Goal: Transaction & Acquisition: Purchase product/service

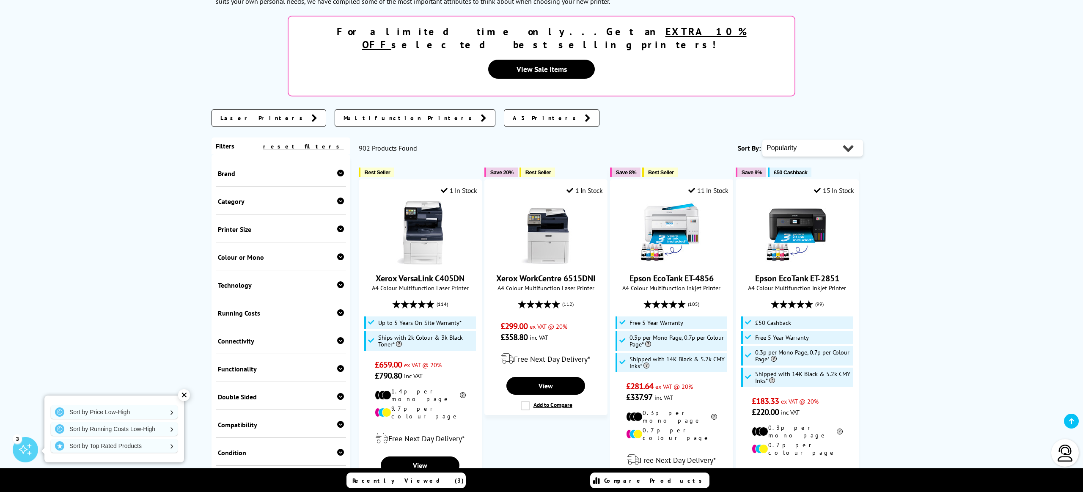
scroll to position [133, 0]
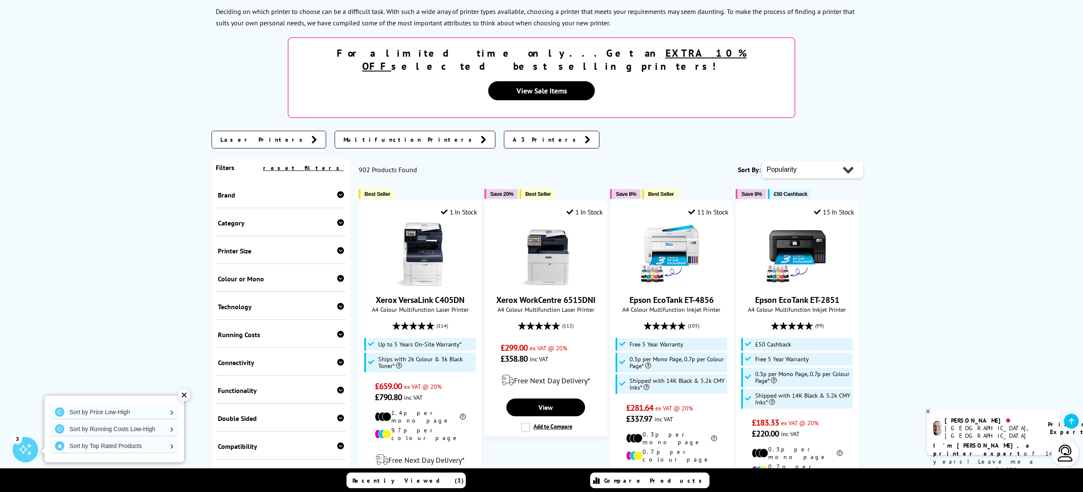
click at [513, 135] on span "A3 Printers" at bounding box center [547, 139] width 68 height 8
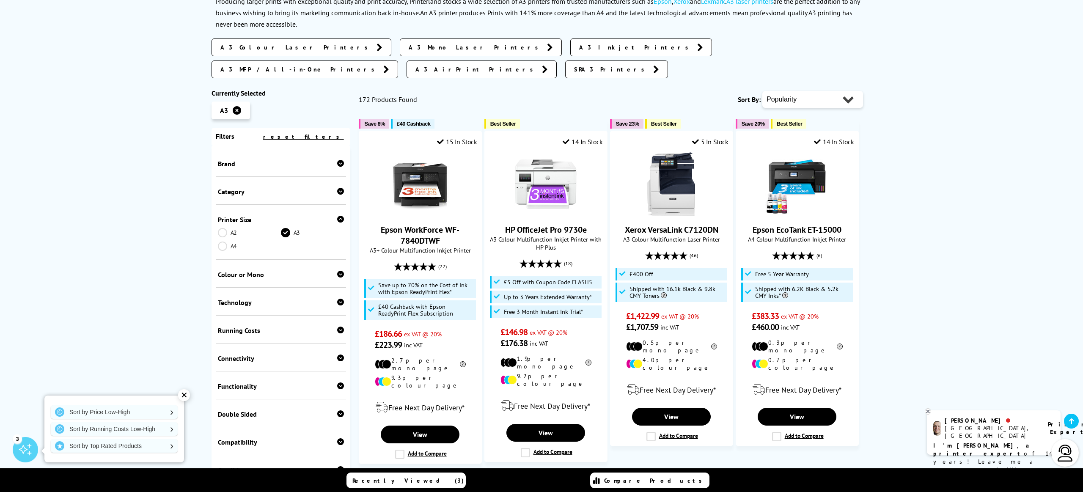
scroll to position [144, 0]
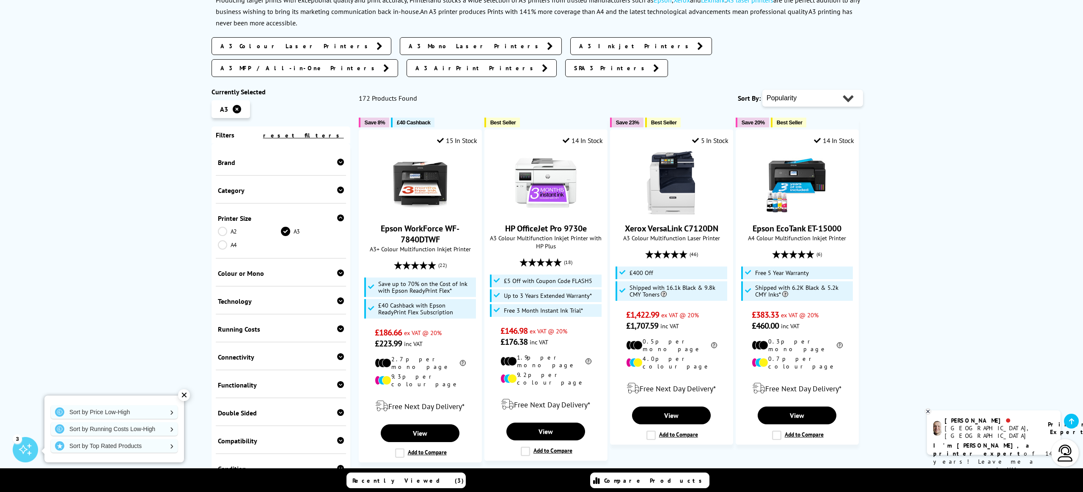
click at [240, 105] on icon at bounding box center [237, 109] width 8 height 8
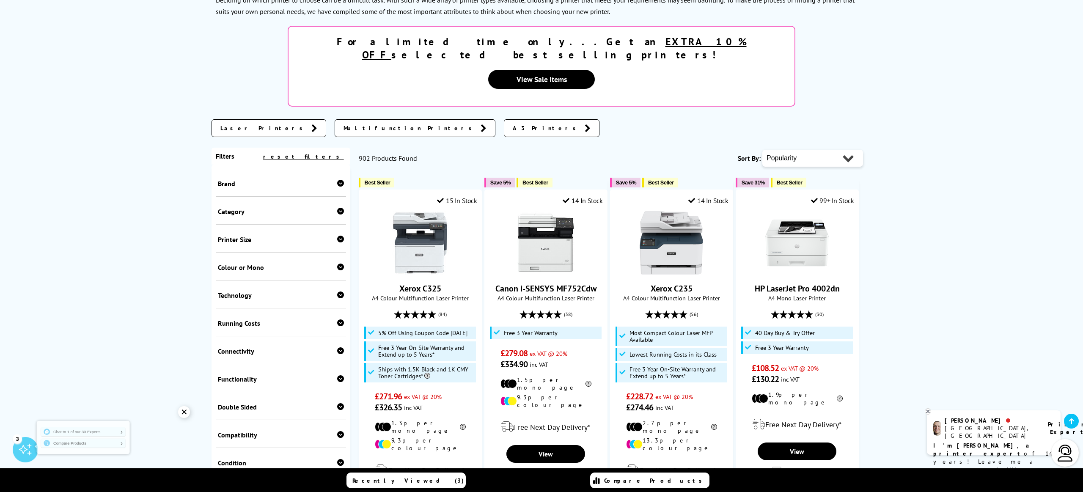
click at [812, 150] on select "Popularity Rating Price - Low to High Price - High to Low Running Costs - Low t…" at bounding box center [813, 158] width 101 height 17
select select "Price Ascending"
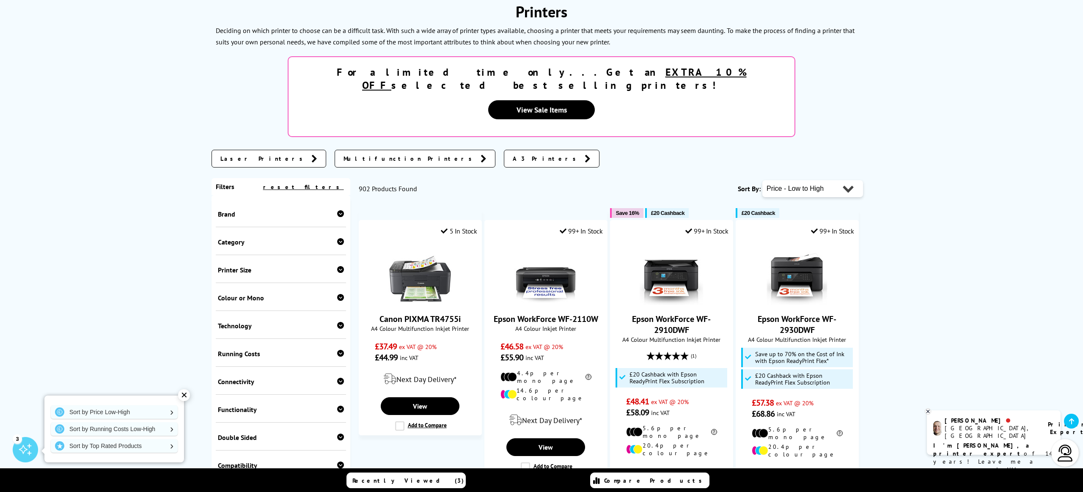
scroll to position [116, 0]
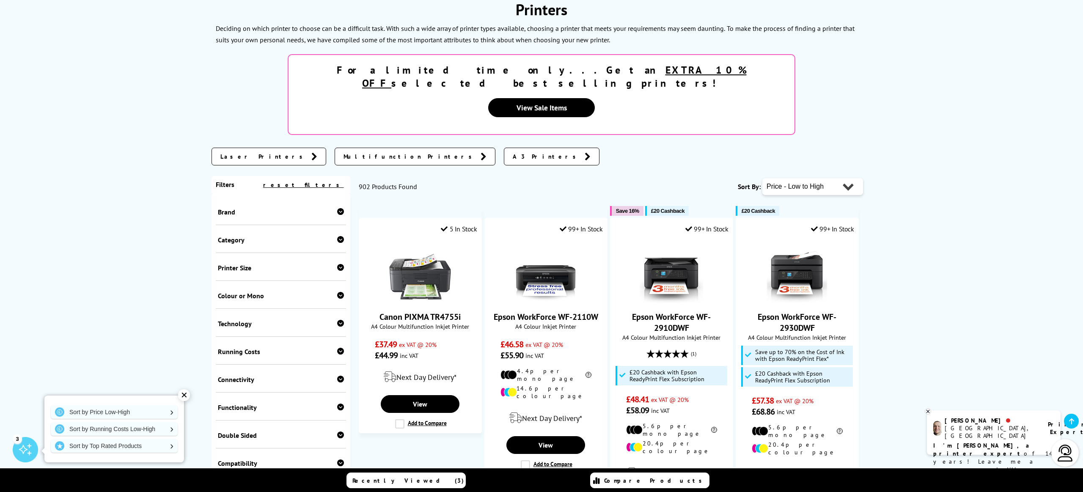
click at [504, 148] on link "A3 Printers" at bounding box center [552, 157] width 96 height 18
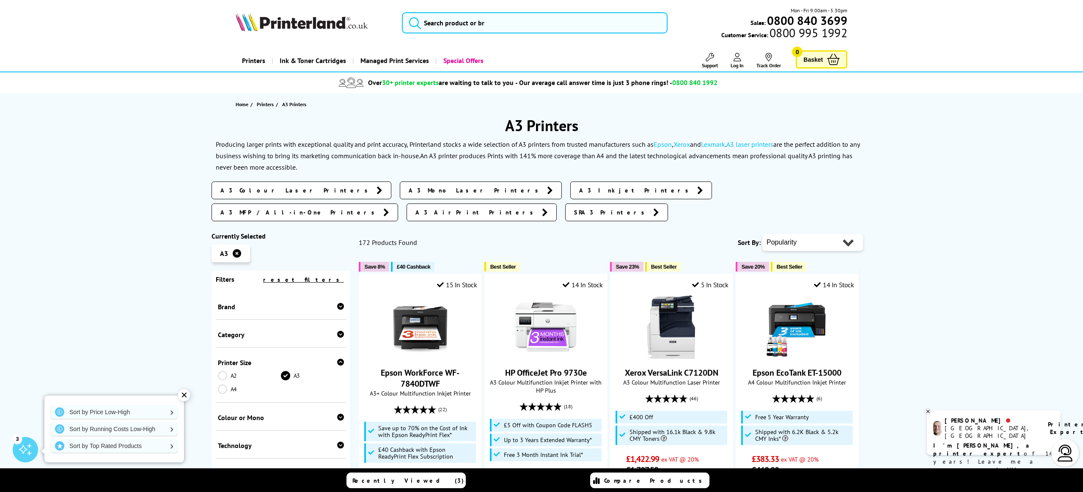
click at [277, 191] on span "A3 Colour Laser Printers" at bounding box center [296, 190] width 152 height 8
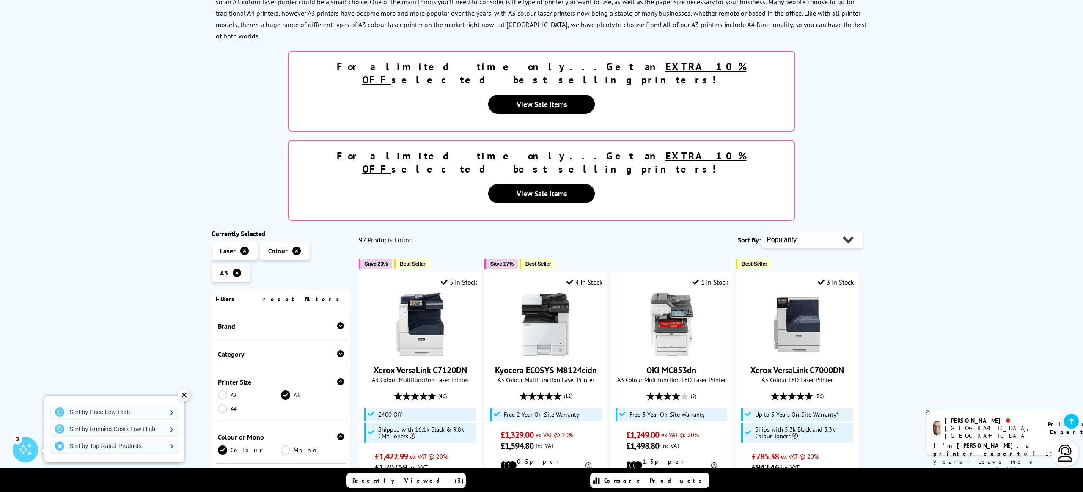
scroll to position [155, 0]
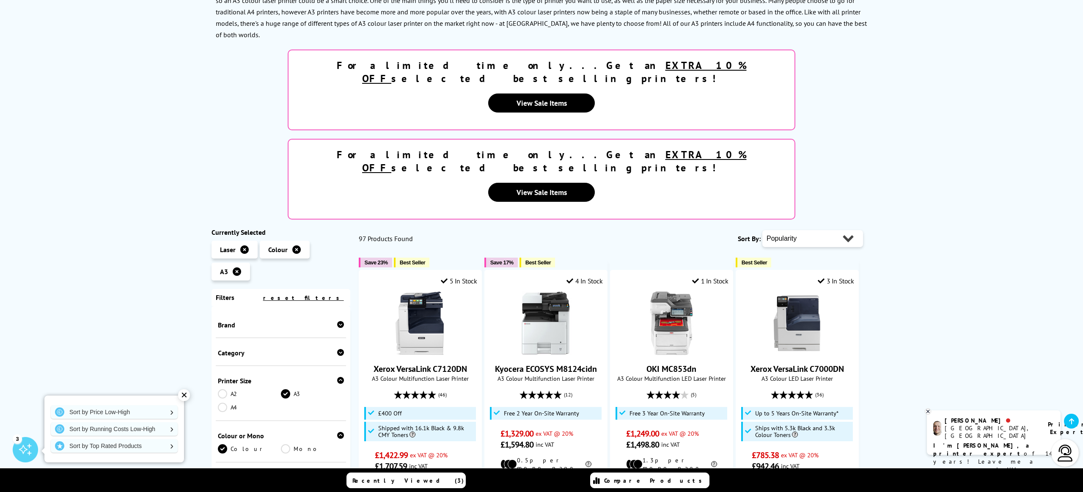
click at [235, 267] on icon at bounding box center [237, 271] width 8 height 8
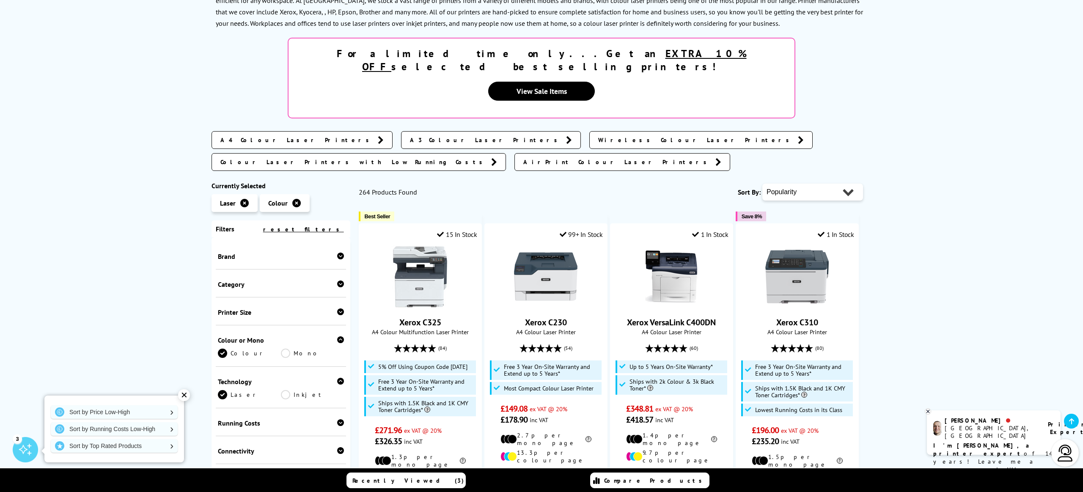
click at [247, 199] on icon at bounding box center [244, 203] width 8 height 8
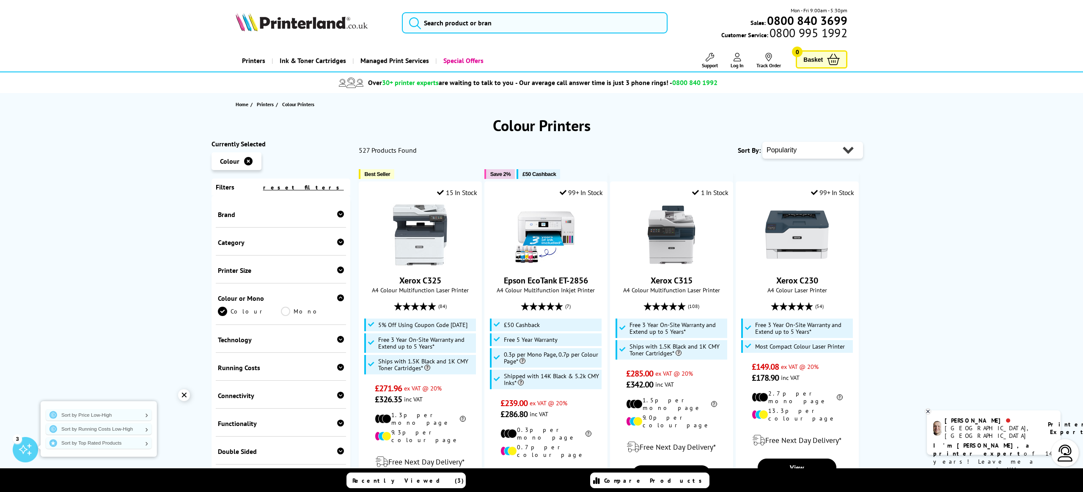
scroll to position [5, 0]
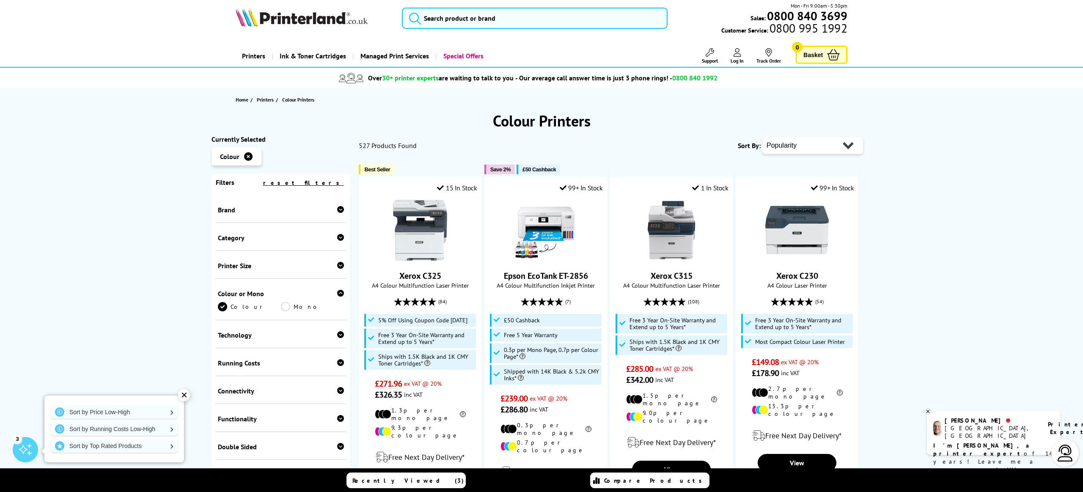
click at [250, 157] on icon at bounding box center [248, 156] width 8 height 8
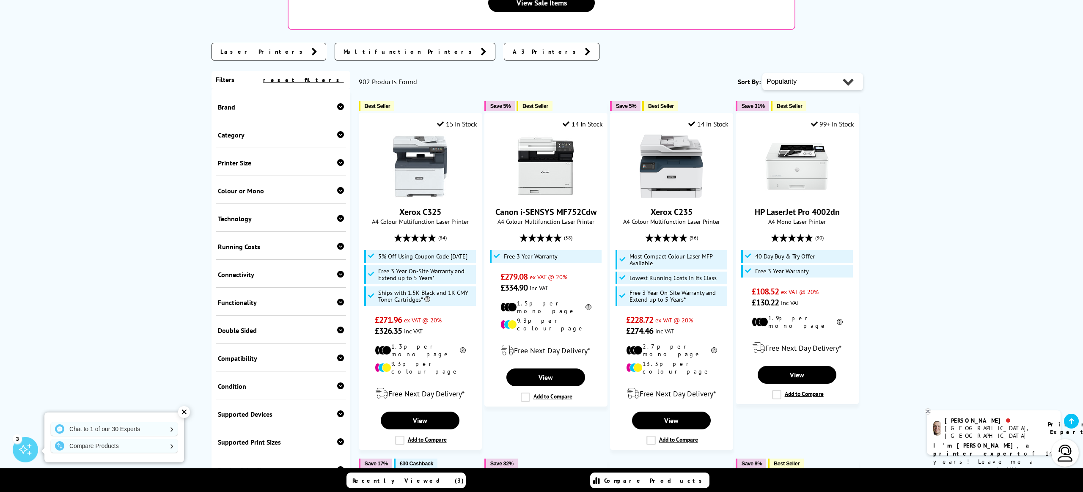
scroll to position [220, 0]
click at [316, 93] on div "Brand" at bounding box center [281, 107] width 130 height 28
click at [339, 104] on icon at bounding box center [340, 107] width 7 height 7
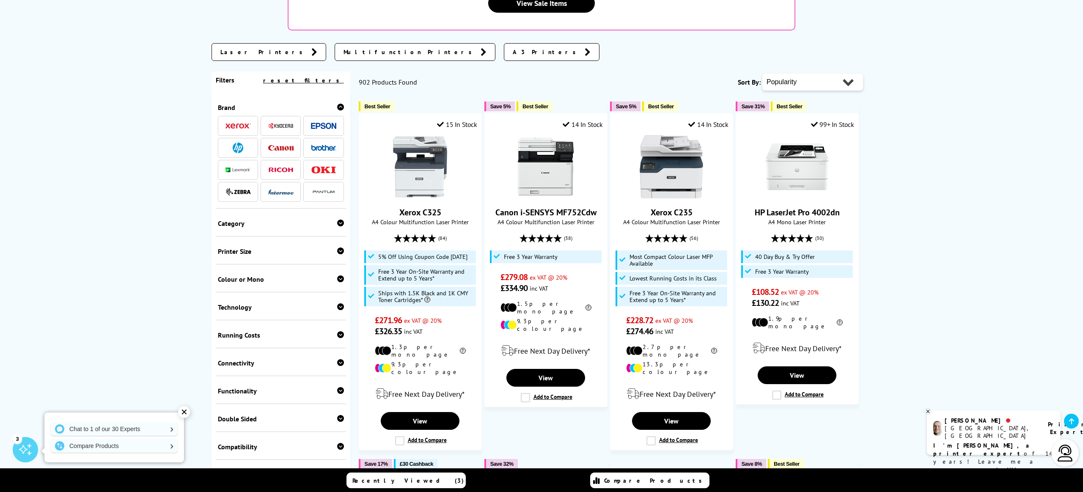
click at [288, 143] on span at bounding box center [280, 148] width 25 height 11
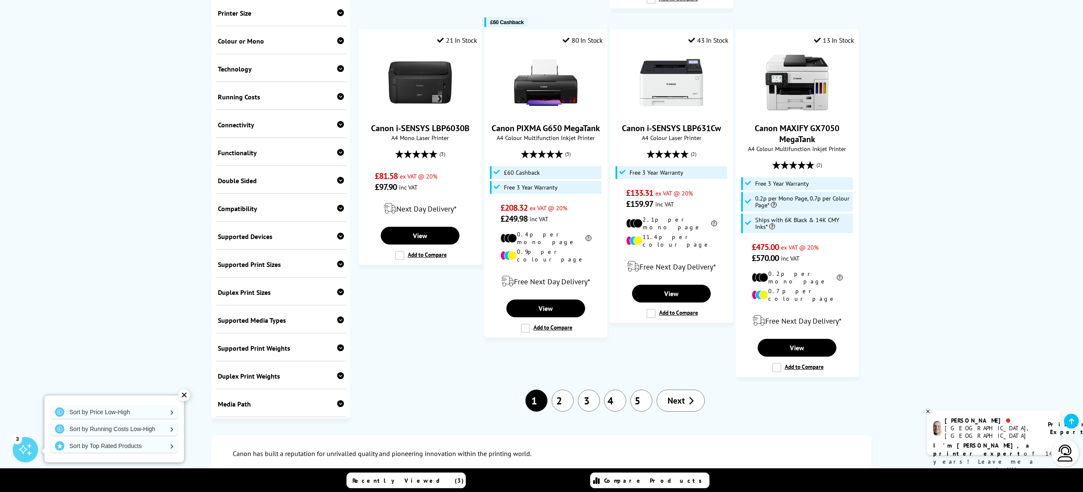
scroll to position [899, 0]
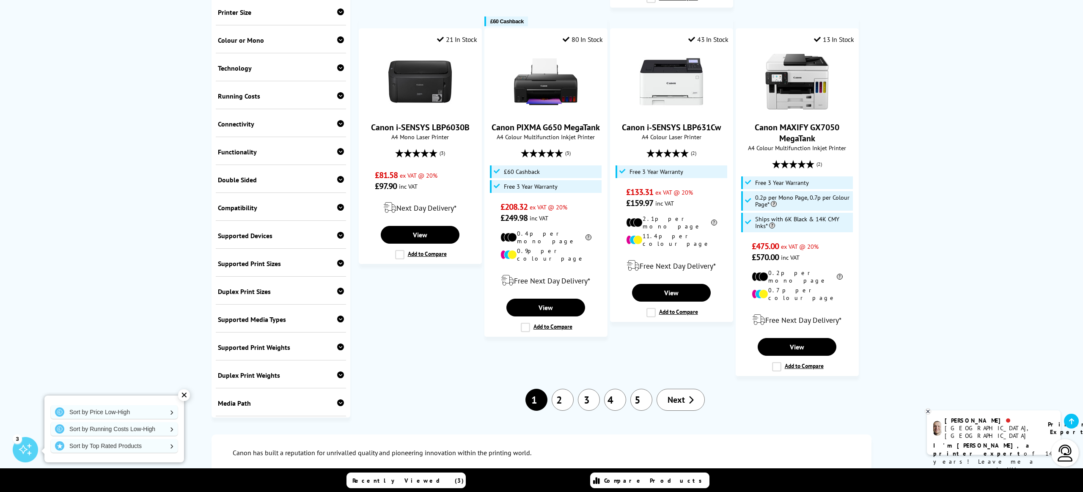
click at [565, 389] on link "2" at bounding box center [563, 400] width 22 height 22
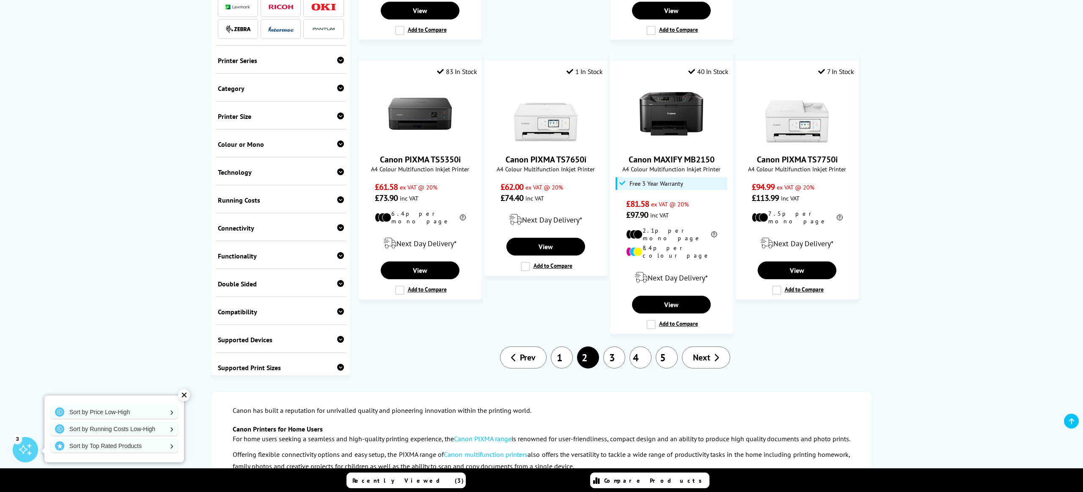
scroll to position [973, 0]
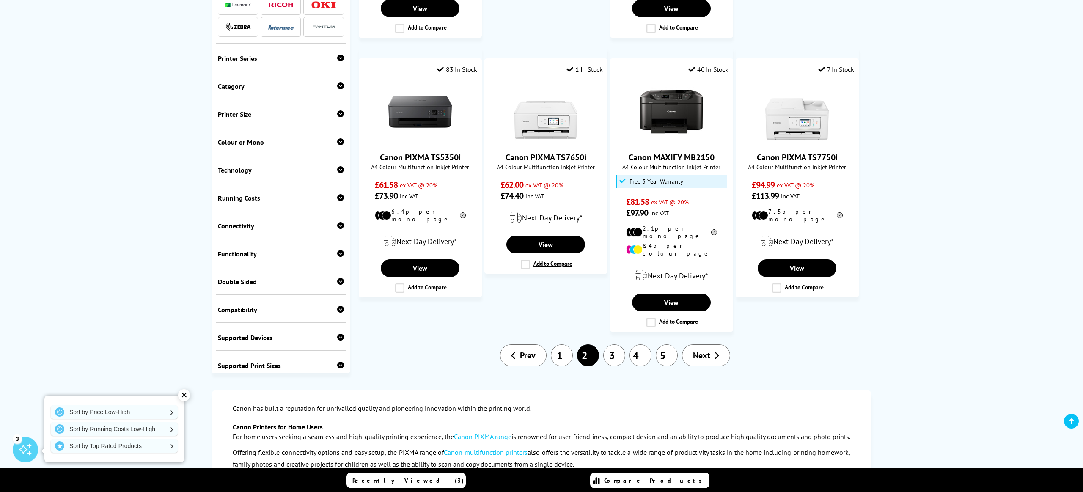
click at [619, 344] on link "3" at bounding box center [614, 355] width 22 height 22
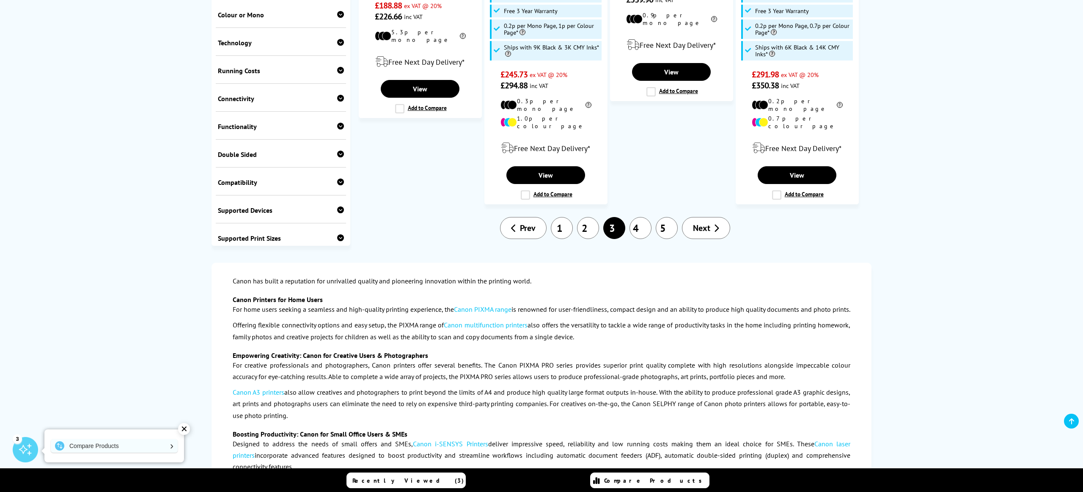
scroll to position [1064, 0]
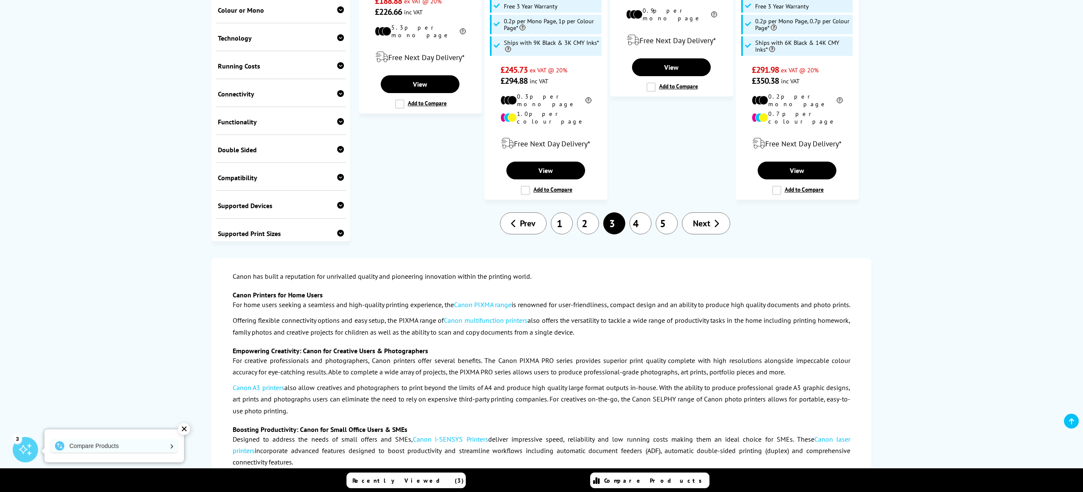
click at [641, 212] on link "4" at bounding box center [641, 223] width 22 height 22
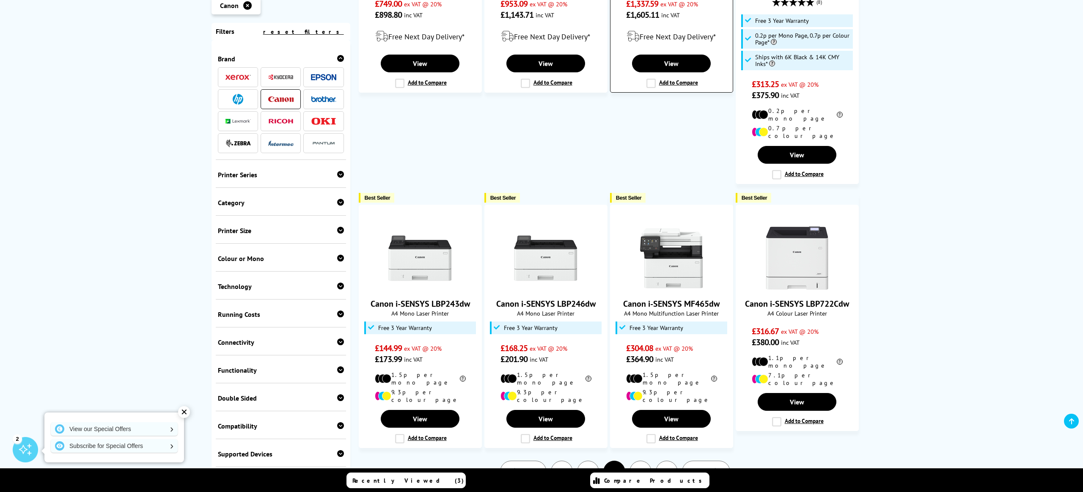
scroll to position [762, 0]
click at [548, 226] on img at bounding box center [545, 257] width 63 height 63
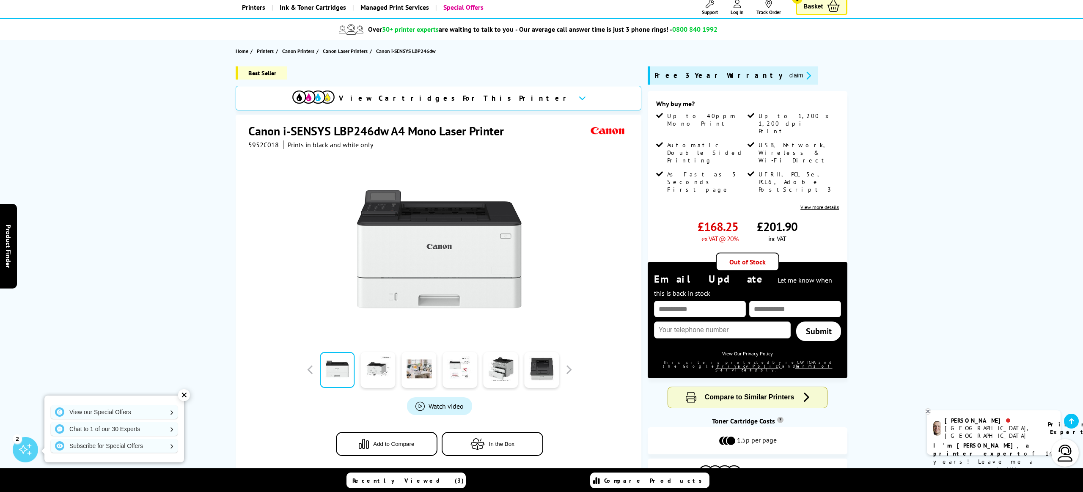
scroll to position [52, 0]
